Goal: Task Accomplishment & Management: Use online tool/utility

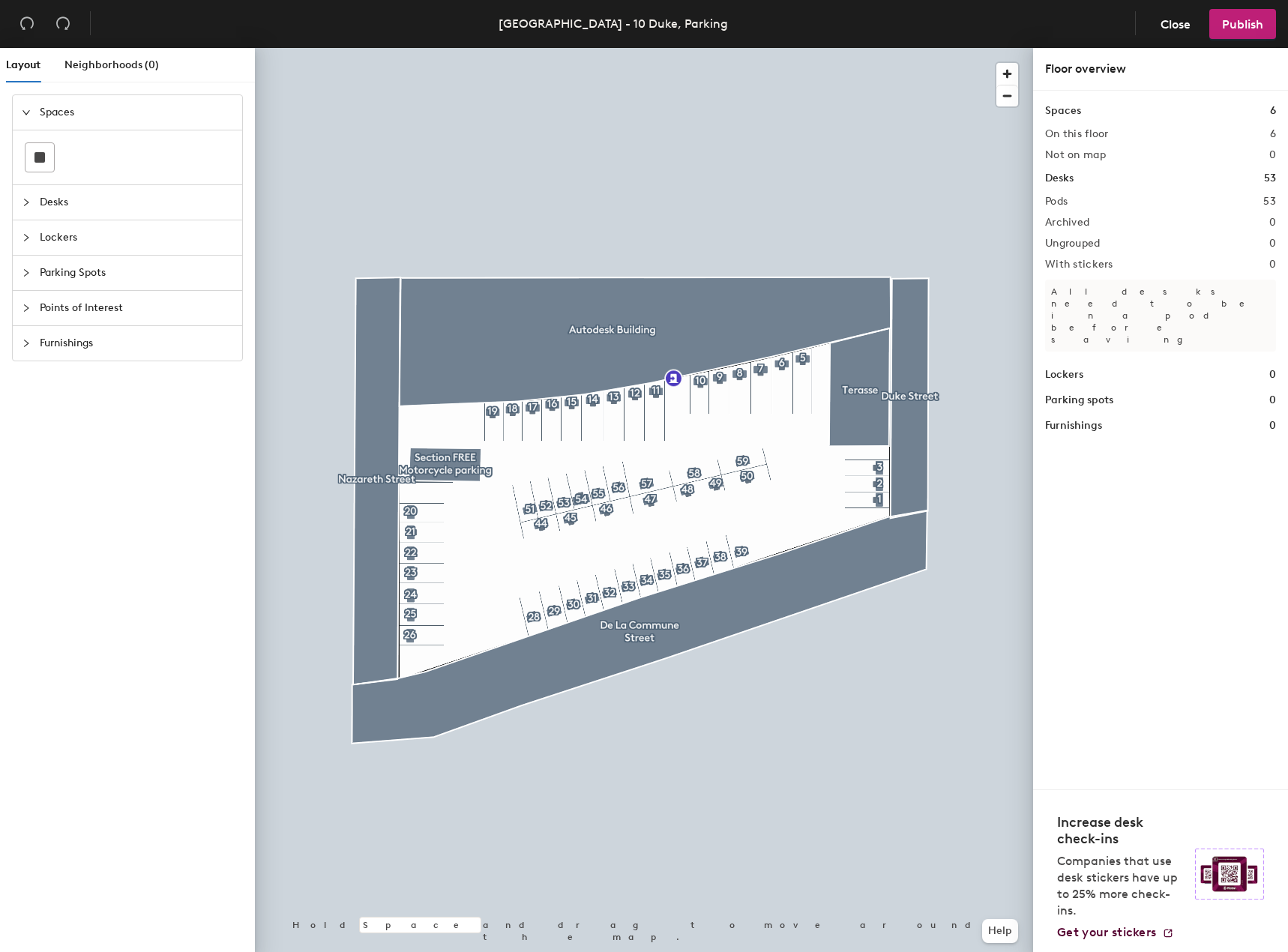
click at [713, 46] on header "Montreal - 10 Duke, Parking Close Publish" at bounding box center [644, 24] width 1288 height 48
click at [23, 274] on icon "collapsed" at bounding box center [26, 272] width 9 height 9
click at [105, 68] on span "Neighborhoods (0)" at bounding box center [112, 65] width 95 height 13
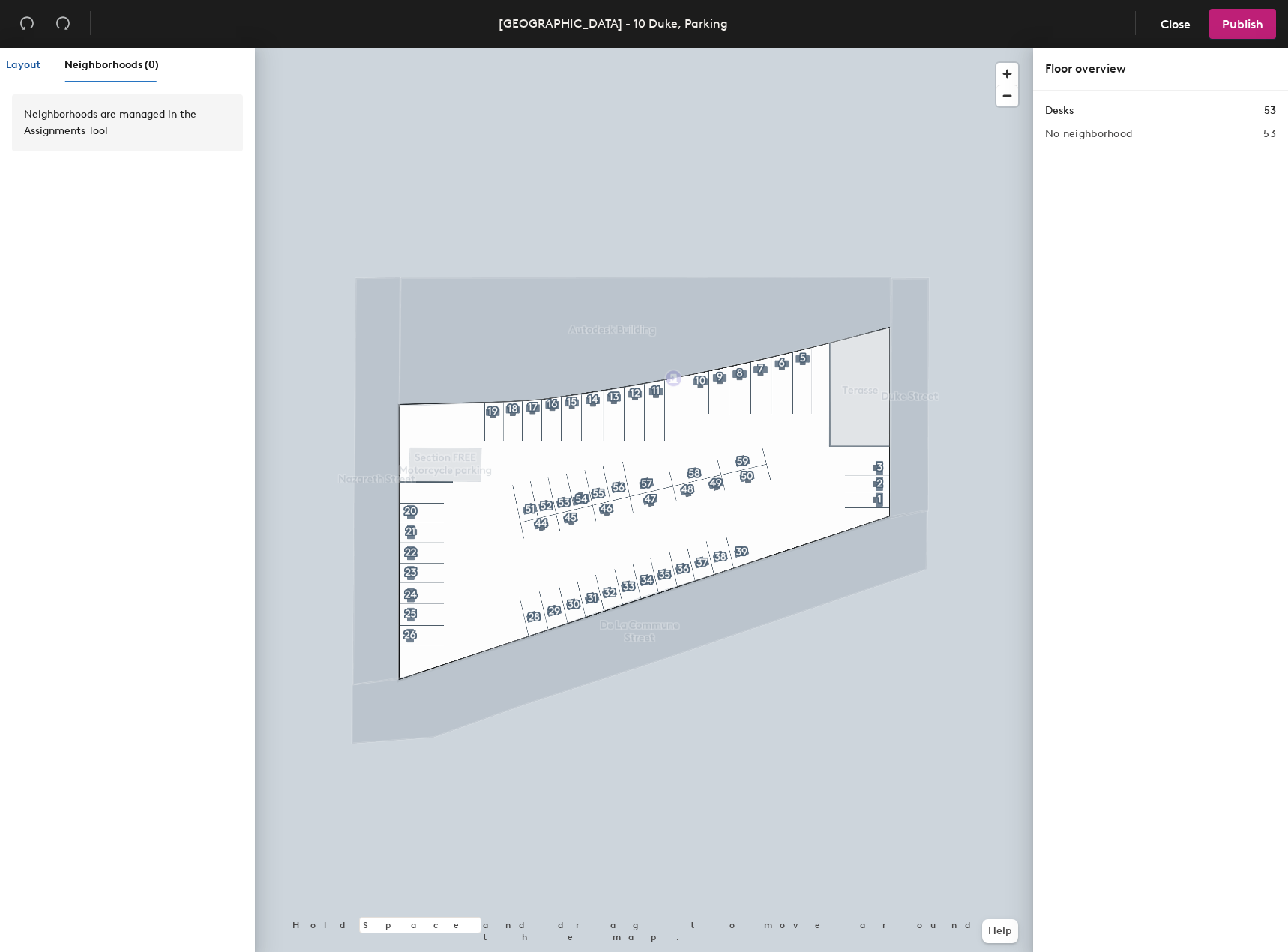
click at [19, 62] on span "Layout" at bounding box center [23, 65] width 35 height 13
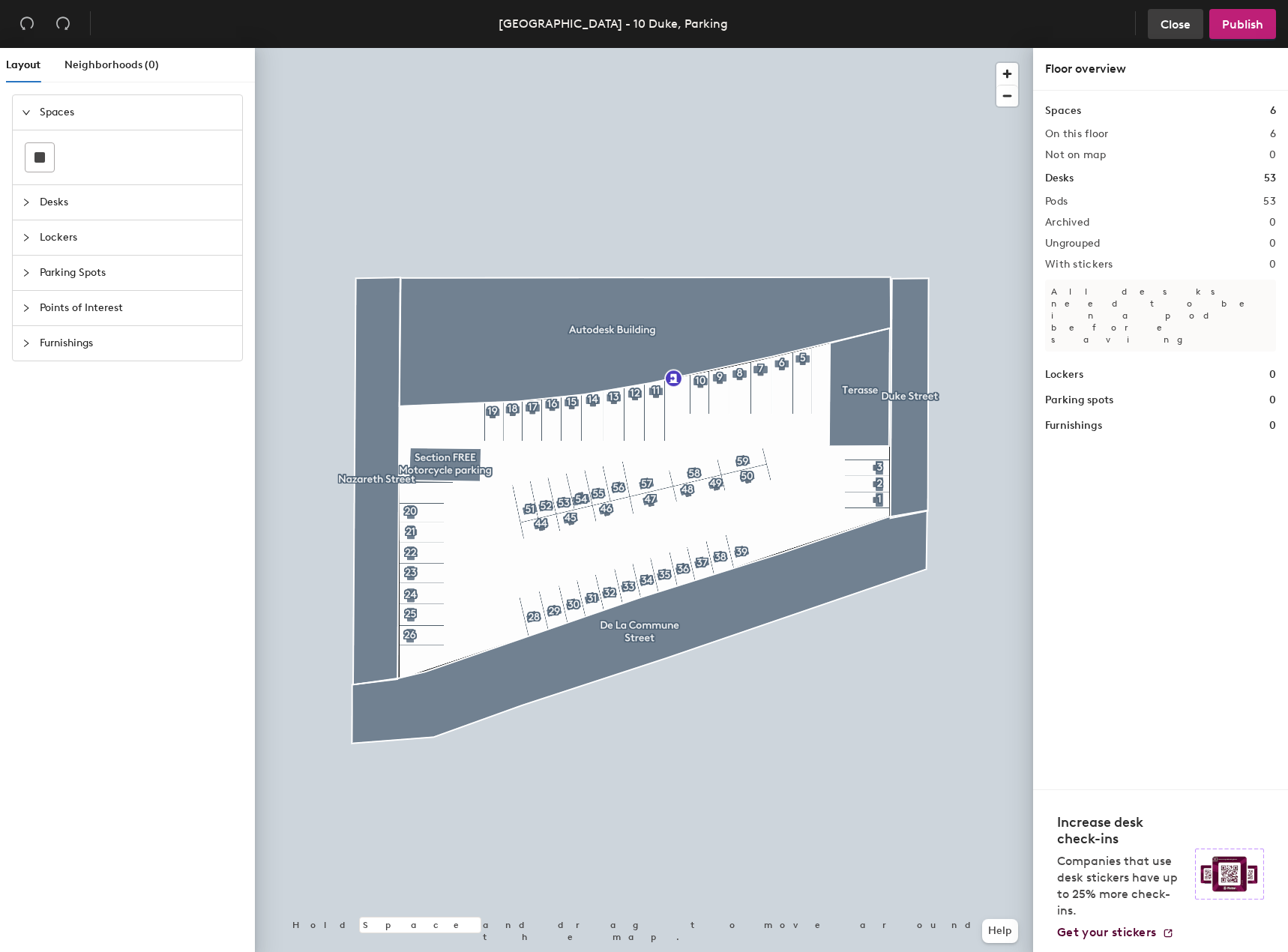
click at [1174, 25] on span "Close" at bounding box center [1175, 24] width 30 height 14
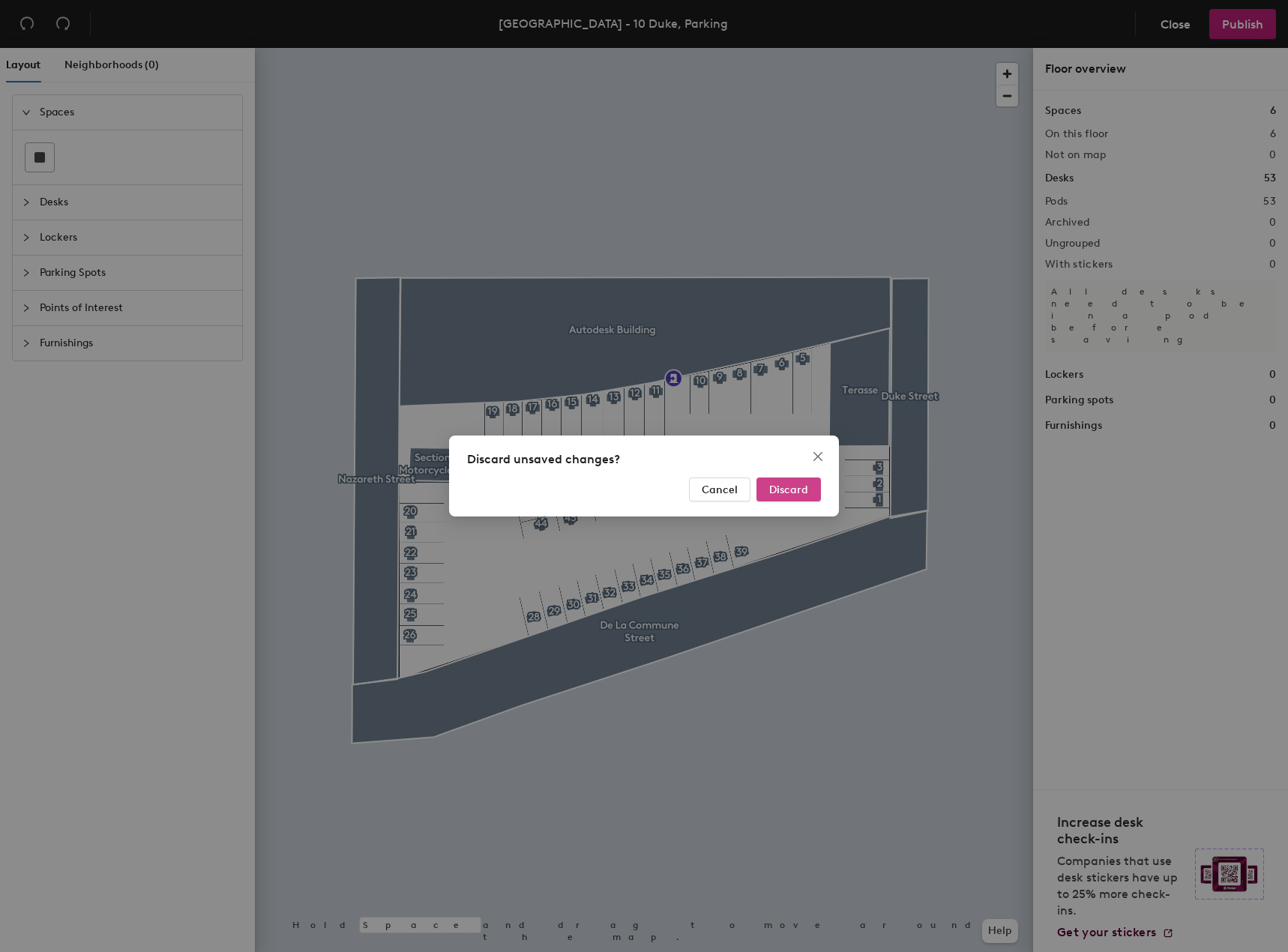
click at [793, 488] on span "Discard" at bounding box center [789, 490] width 39 height 13
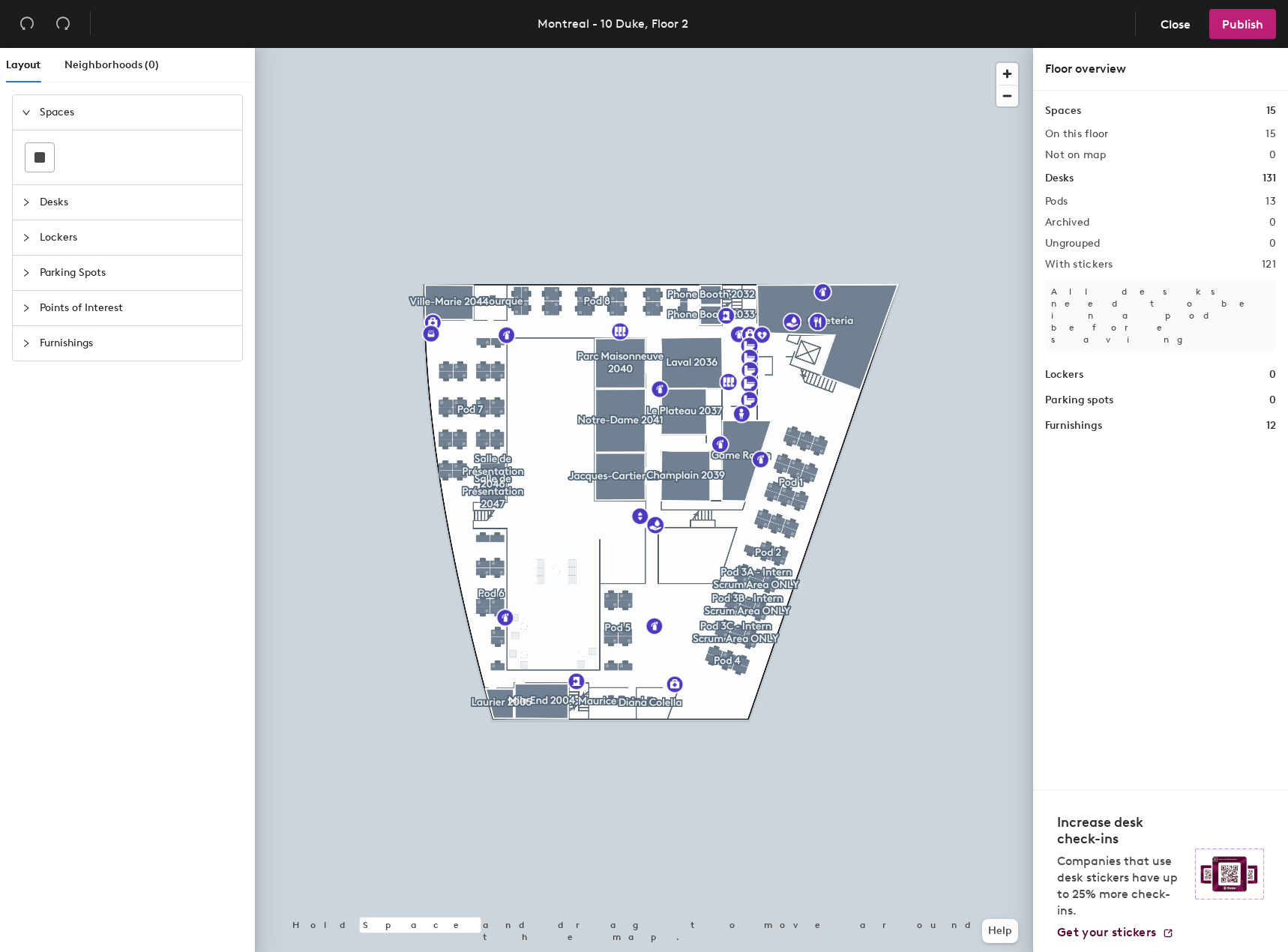
click at [629, 48] on div at bounding box center [644, 48] width 778 height 0
click at [1178, 28] on span "Close" at bounding box center [1175, 24] width 30 height 14
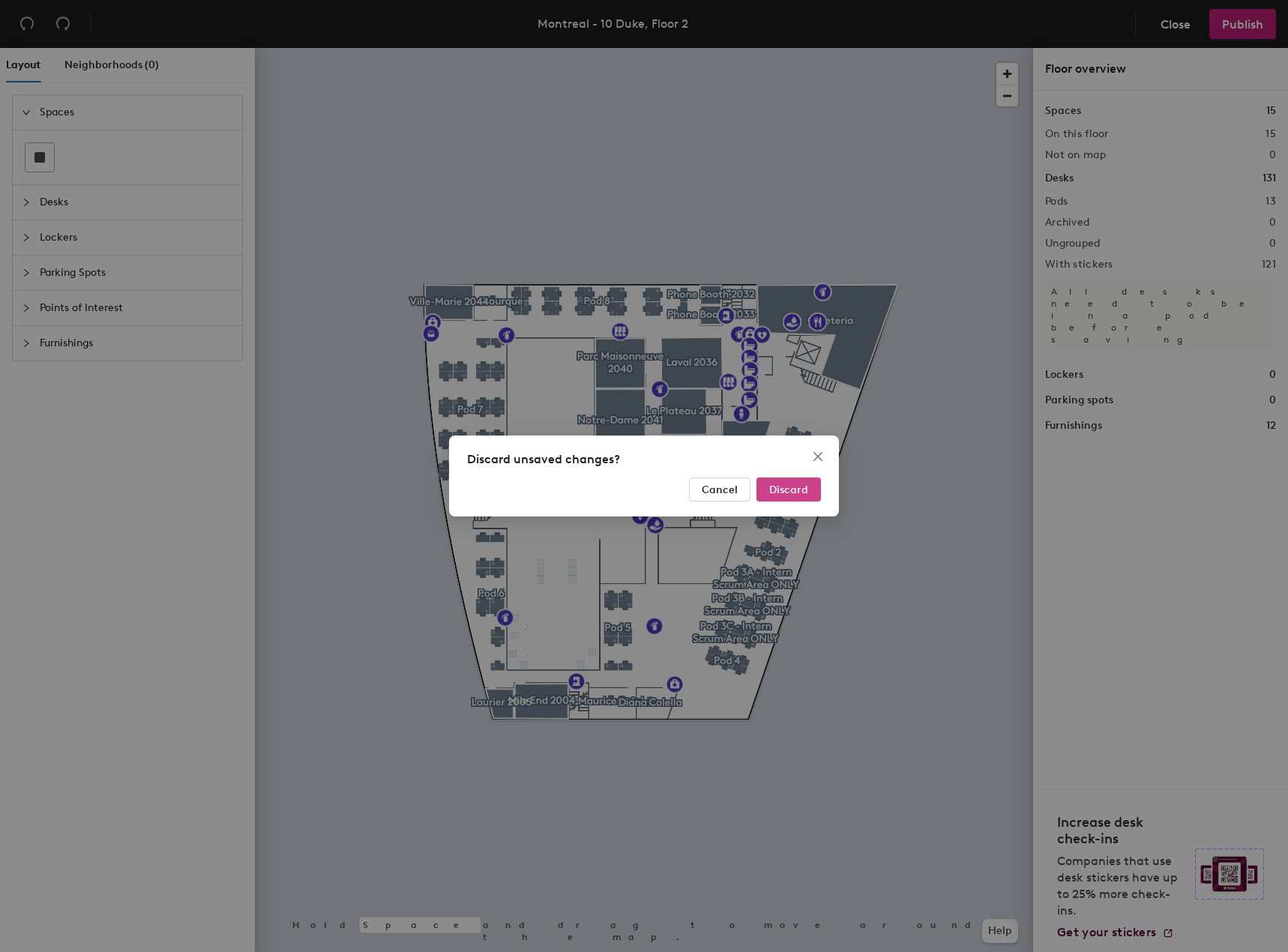
click at [785, 488] on span "Discard" at bounding box center [789, 490] width 39 height 13
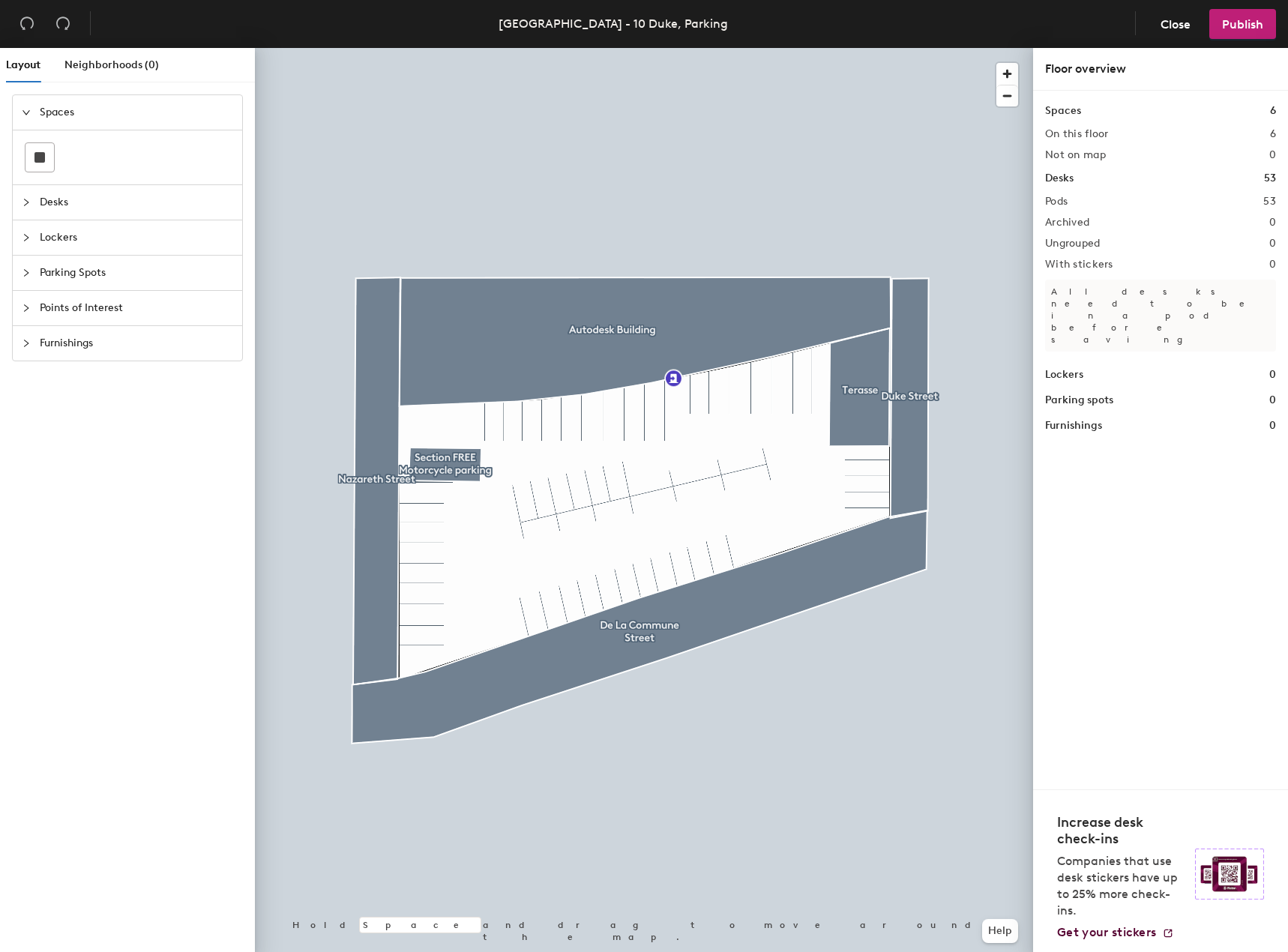
click at [23, 310] on icon "collapsed" at bounding box center [26, 307] width 9 height 9
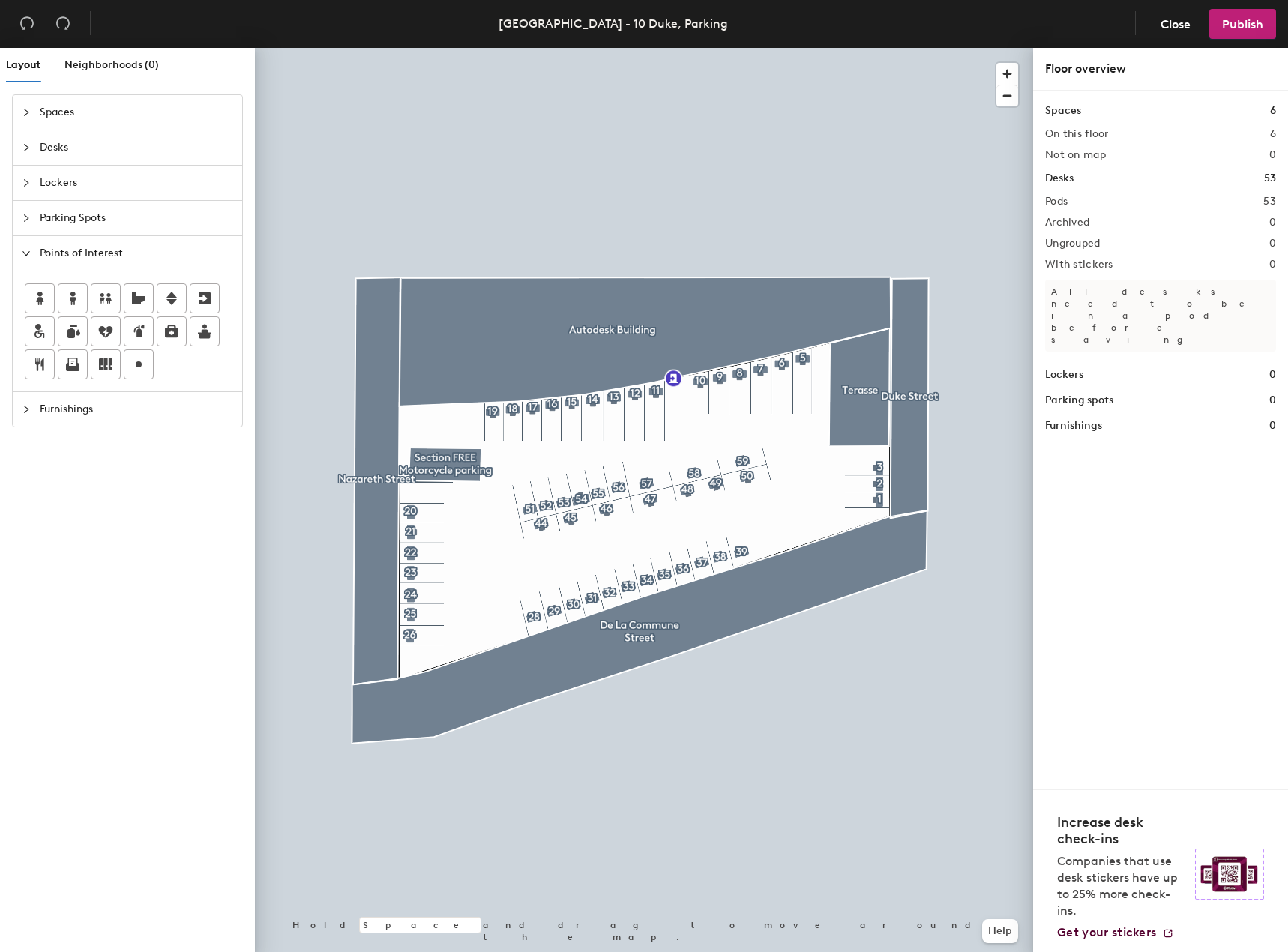
click at [27, 253] on icon "expanded" at bounding box center [26, 253] width 9 height 9
click at [48, 113] on span "Spaces" at bounding box center [136, 113] width 193 height 35
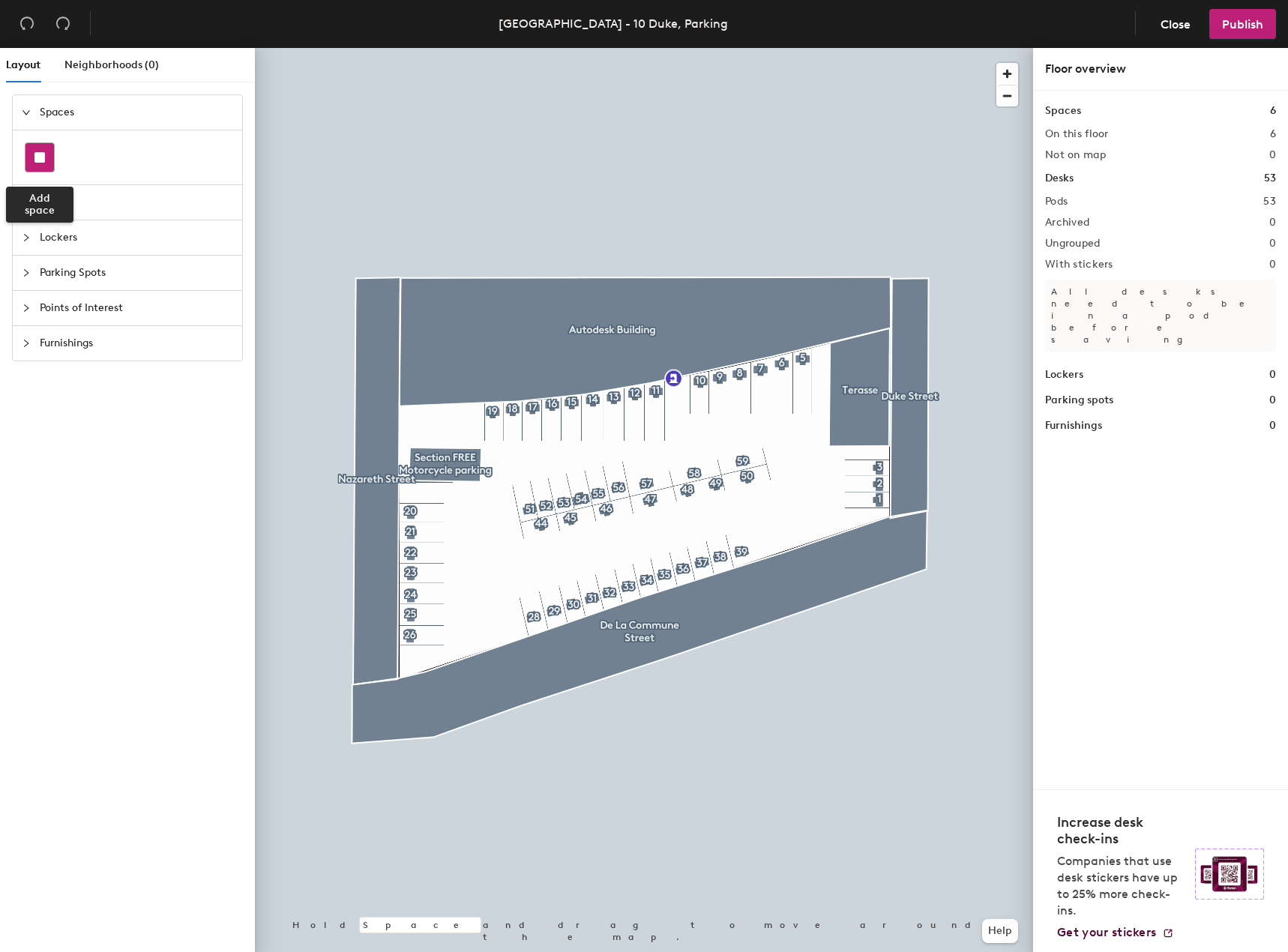
click at [41, 154] on rect at bounding box center [40, 157] width 11 height 11
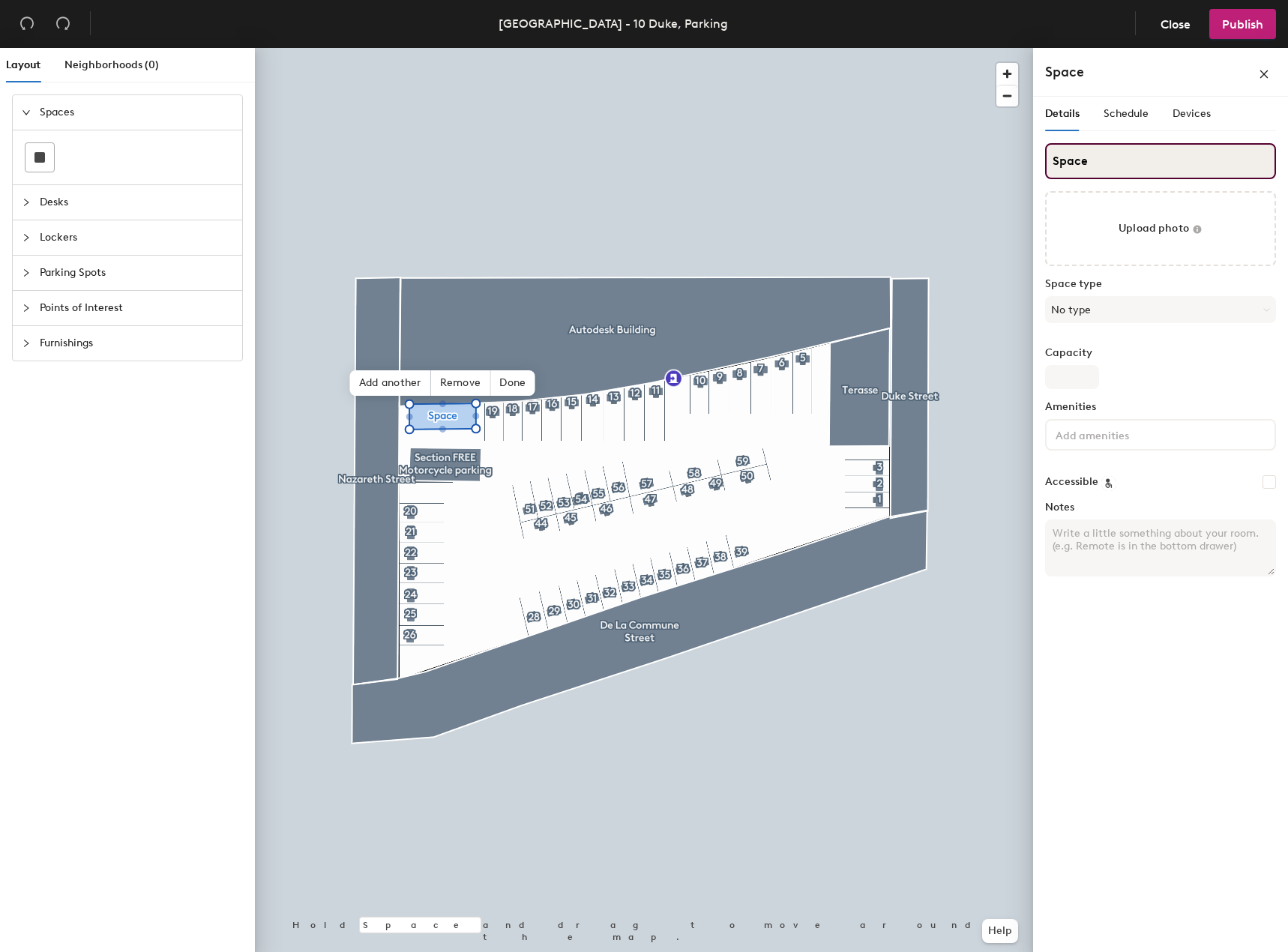
click at [1098, 162] on input "Space" at bounding box center [1160, 160] width 231 height 36
click at [1021, 168] on div "Layout Neighborhoods (0) Spaces Desks Lockers Parking Spots Points of Interest …" at bounding box center [644, 503] width 1288 height 910
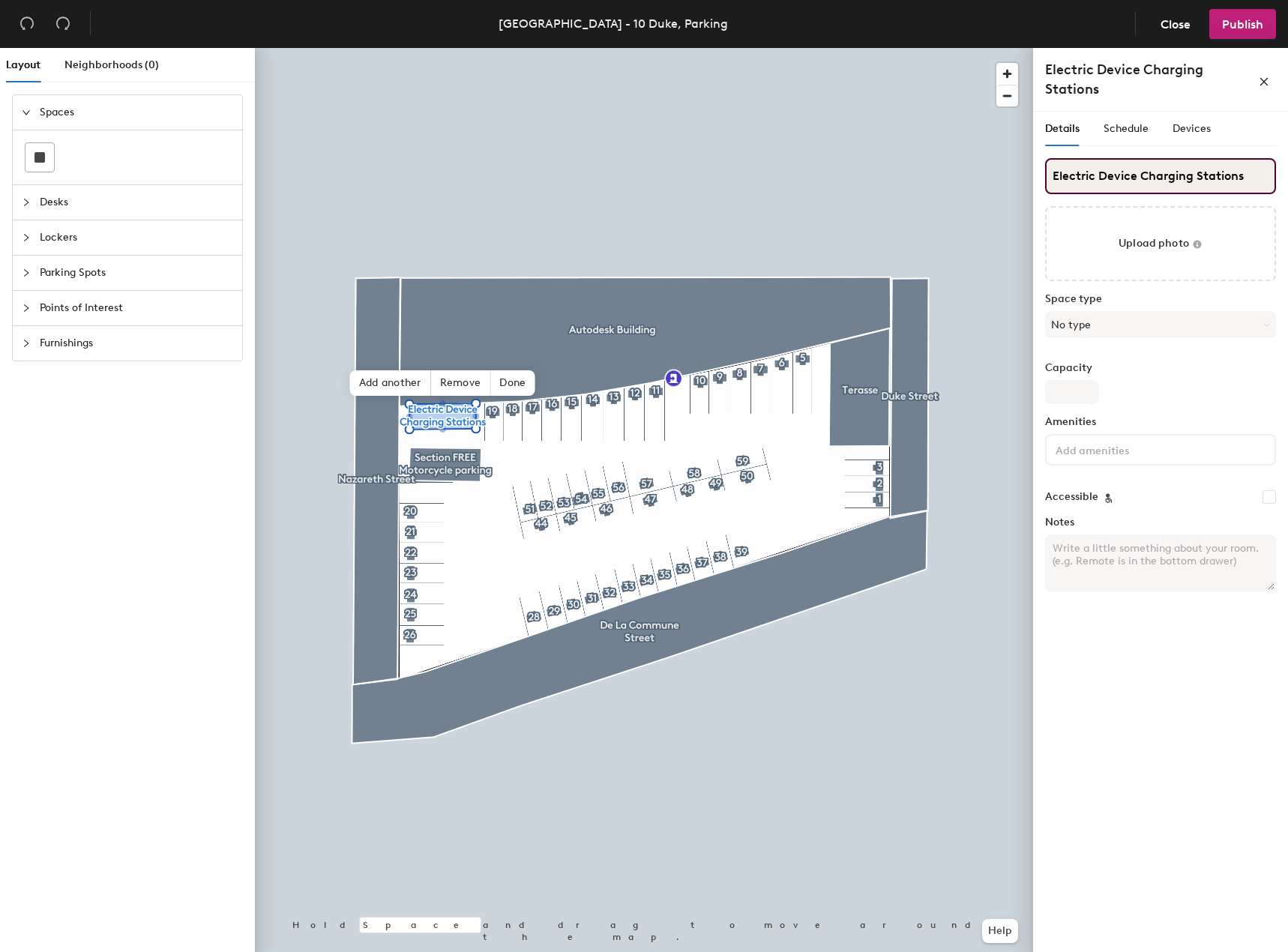
type input "Electric Device Charging Stations"
click at [1237, 27] on span "Publish" at bounding box center [1243, 24] width 42 height 14
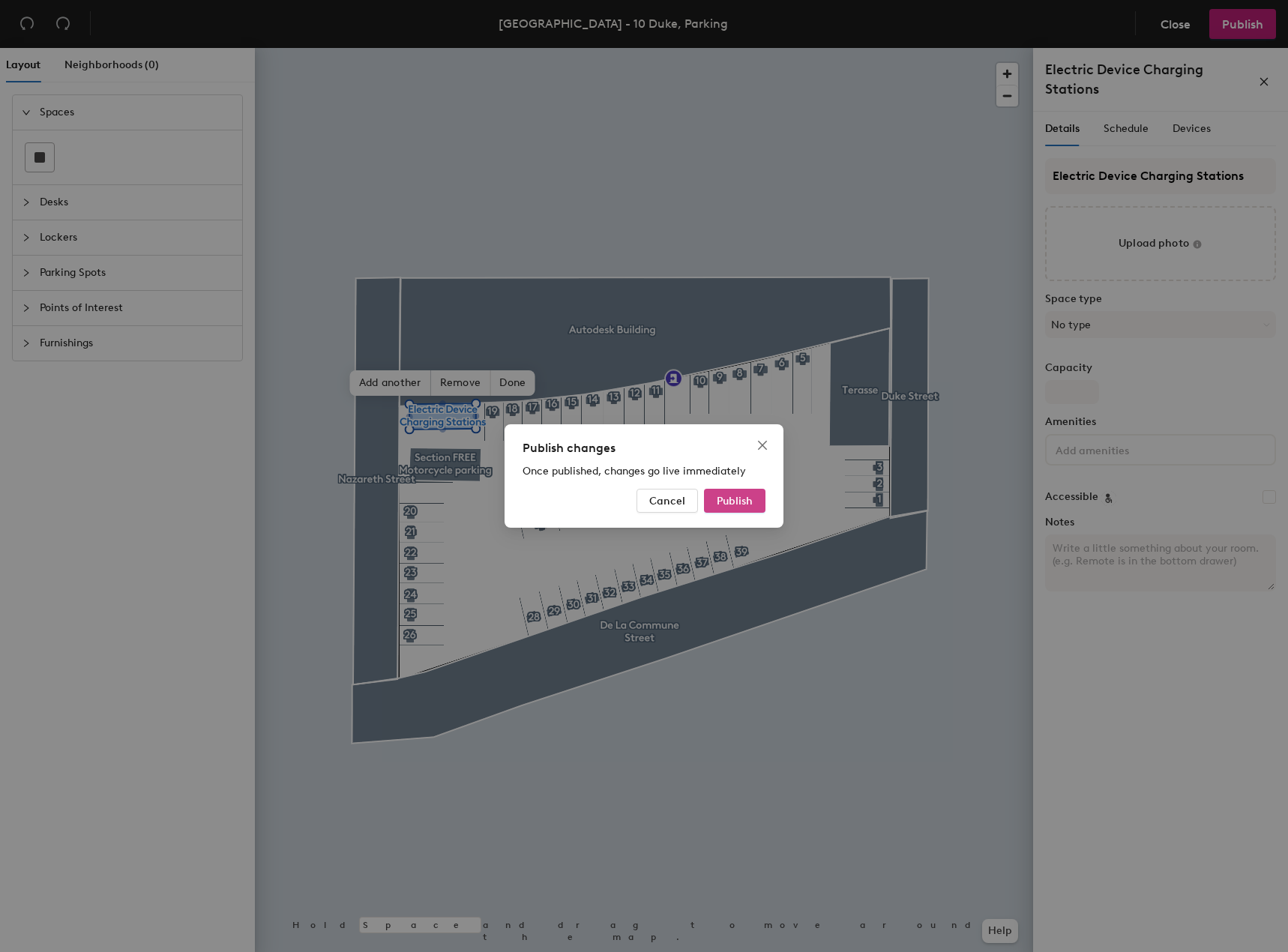
click at [733, 504] on span "Publish" at bounding box center [734, 500] width 36 height 13
